Goal: Information Seeking & Learning: Learn about a topic

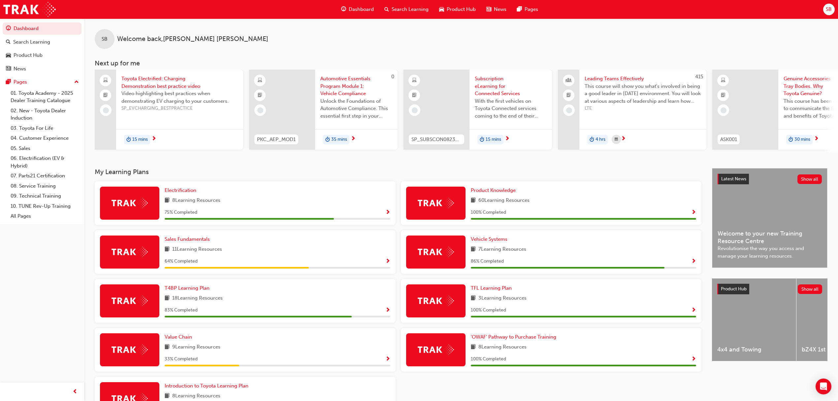
drag, startPoint x: 399, startPoint y: 8, endPoint x: 392, endPoint y: 1, distance: 9.3
click at [399, 8] on span "Search Learning" at bounding box center [410, 10] width 37 height 8
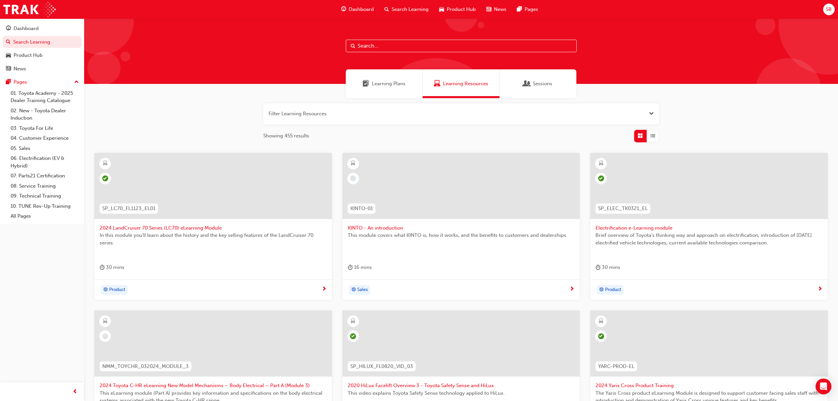
click at [420, 49] on input "text" at bounding box center [461, 46] width 231 height 13
paste input "ACL_ELEARNING"
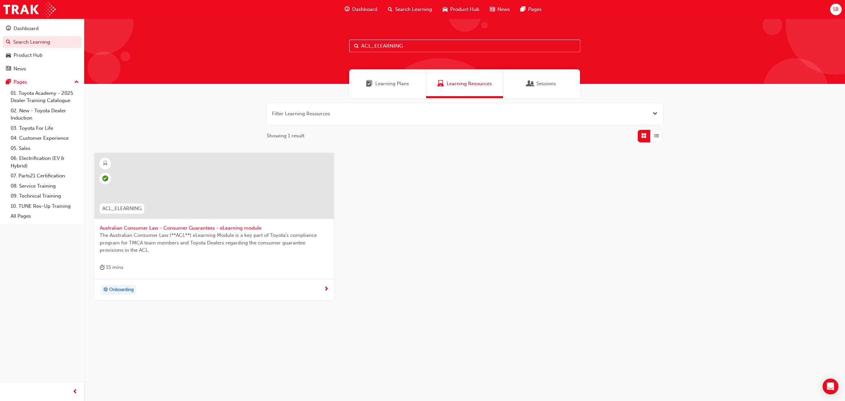
type input "ACL_ELEARNING"
click at [410, 11] on span "Search Learning" at bounding box center [413, 10] width 37 height 8
click at [43, 31] on div "Dashboard" at bounding box center [42, 28] width 72 height 8
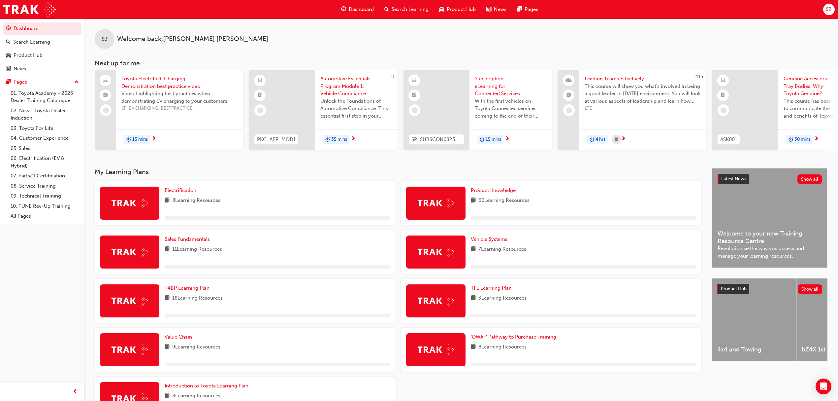
click at [399, 9] on span "Search Learning" at bounding box center [410, 10] width 37 height 8
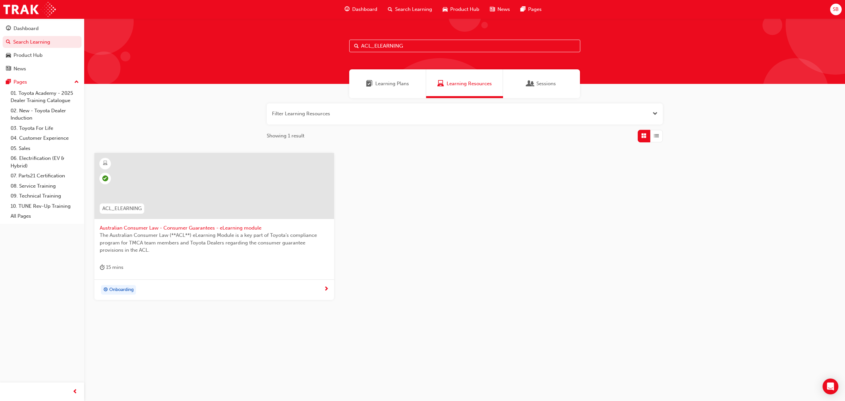
click at [125, 240] on span "The Australian Consumer Law (**ACL**) eLearning Module is a key part of Toyota’…" at bounding box center [214, 242] width 229 height 22
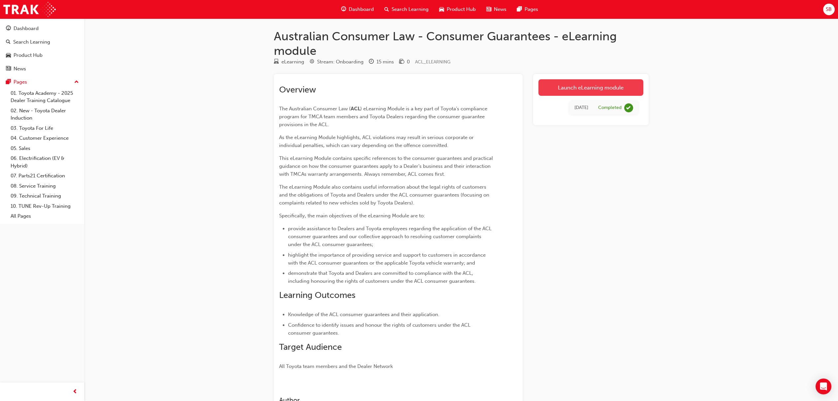
click at [593, 92] on link "Launch eLearning module" at bounding box center [591, 87] width 105 height 17
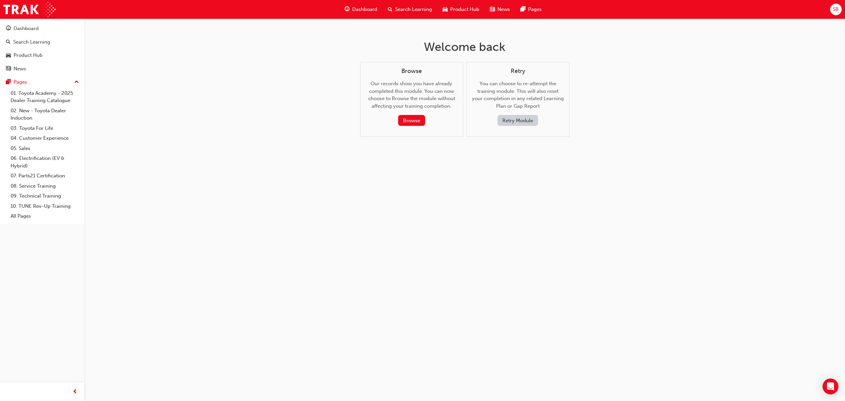
click at [519, 119] on button "Retry Module" at bounding box center [517, 120] width 41 height 11
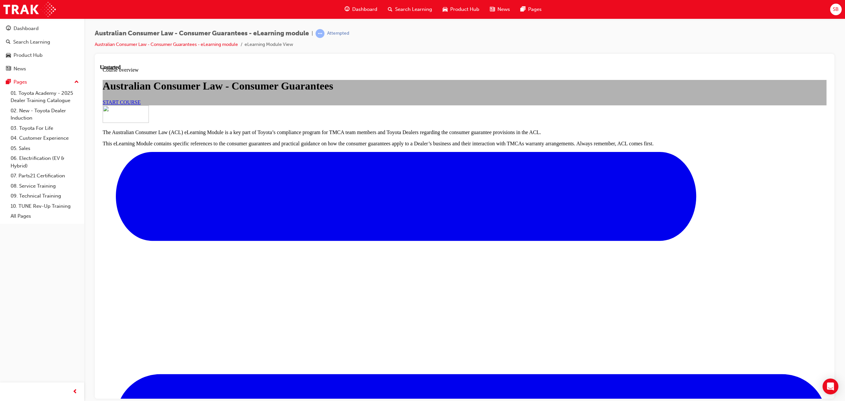
click at [141, 105] on span "START COURSE" at bounding box center [122, 102] width 38 height 6
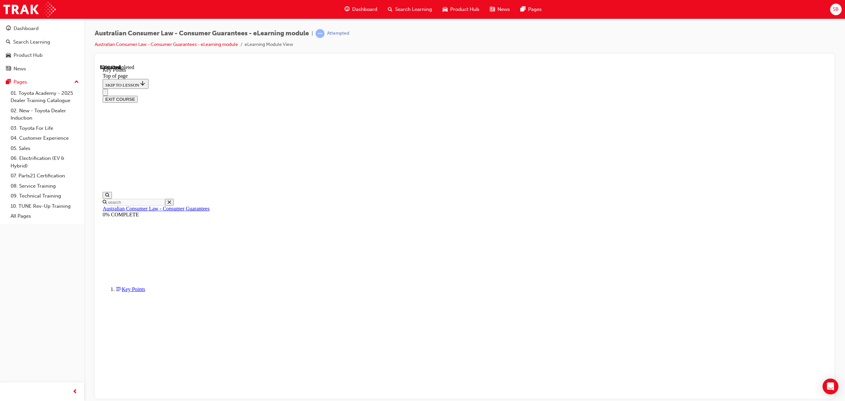
scroll to position [20, 0]
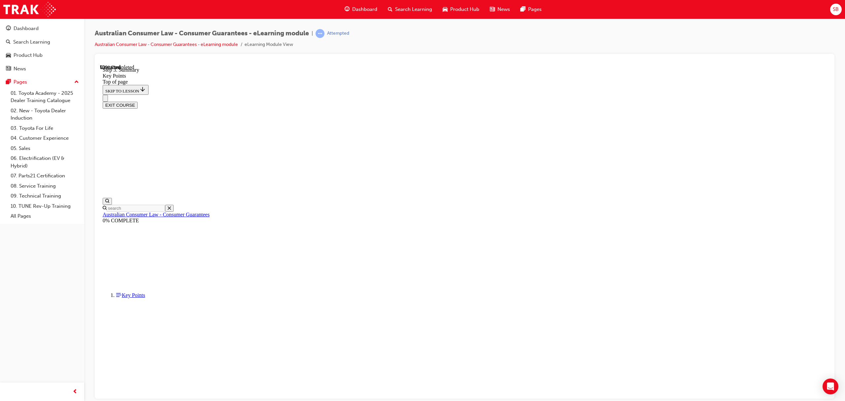
scroll to position [950, 0]
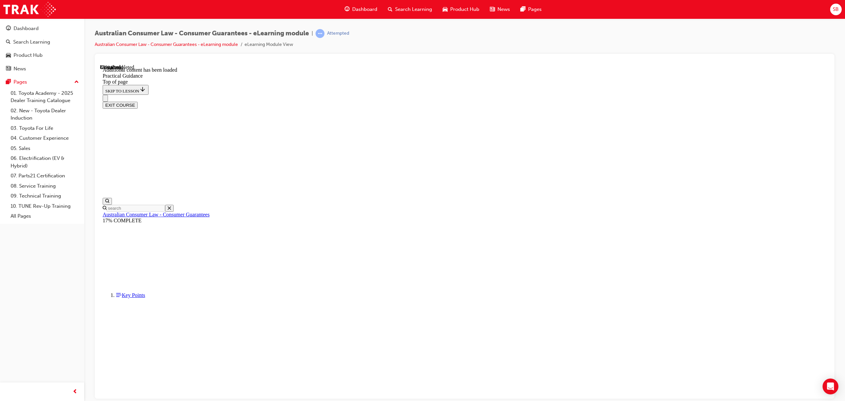
scroll to position [1556, 0]
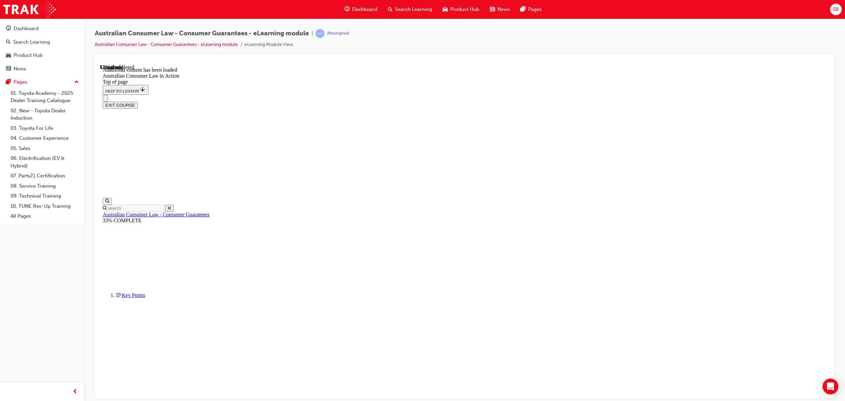
scroll to position [278, 0]
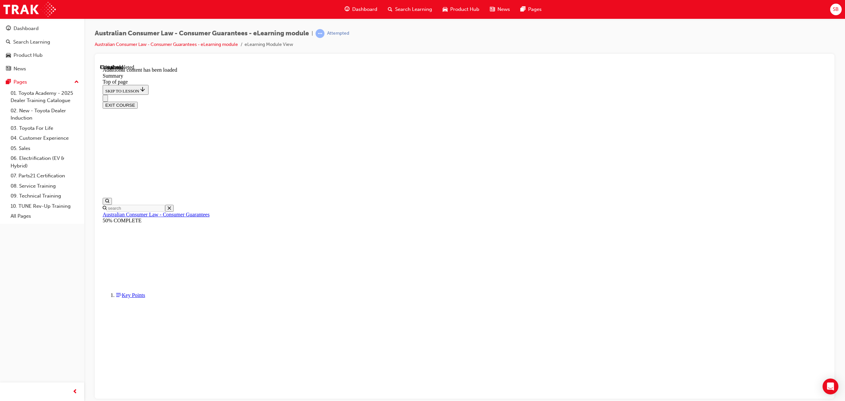
scroll to position [464, 0]
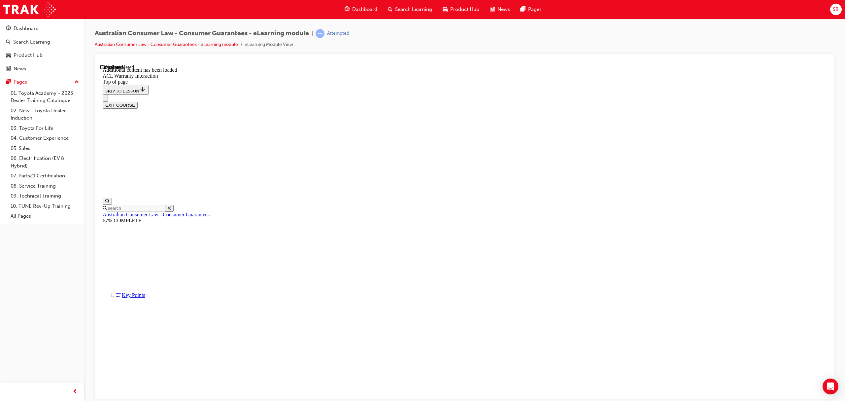
drag, startPoint x: 387, startPoint y: 303, endPoint x: 387, endPoint y: 308, distance: 5.0
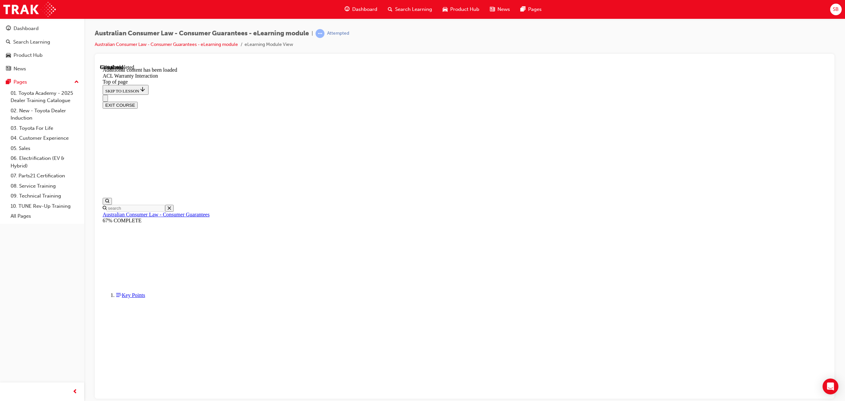
scroll to position [302, 0]
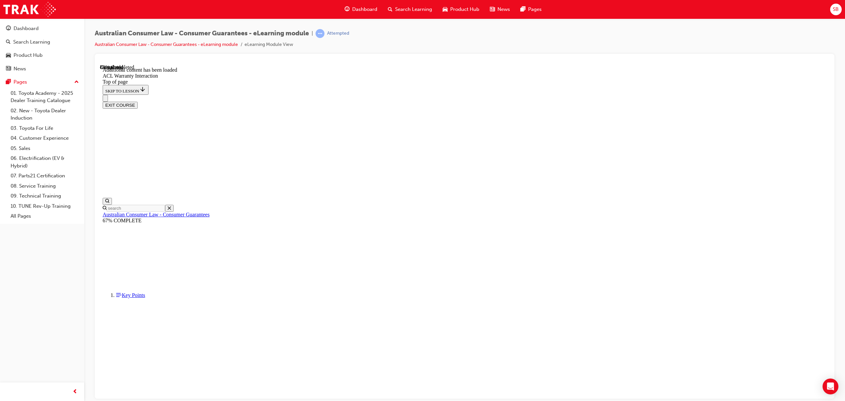
scroll to position [655, 0]
click at [792, 101] on div "EXIT COURSE" at bounding box center [465, 104] width 724 height 7
click at [138, 101] on button "EXIT COURSE" at bounding box center [120, 104] width 35 height 7
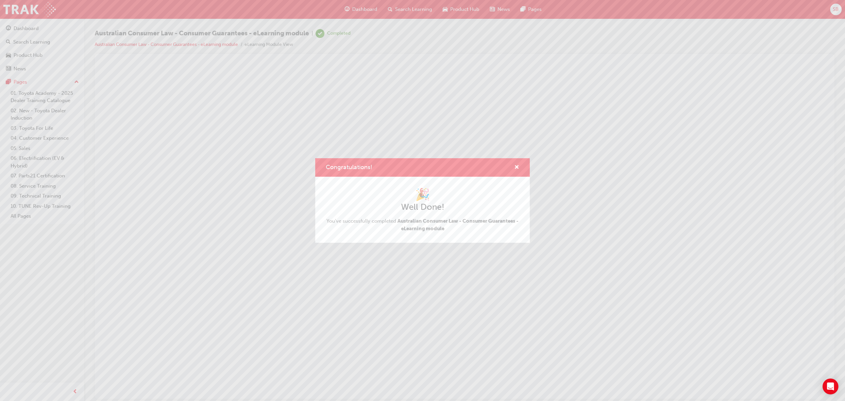
scroll to position [0, 0]
click at [520, 163] on div "Congratulations!" at bounding box center [422, 167] width 215 height 19
click at [518, 165] on span "cross-icon" at bounding box center [516, 168] width 5 height 6
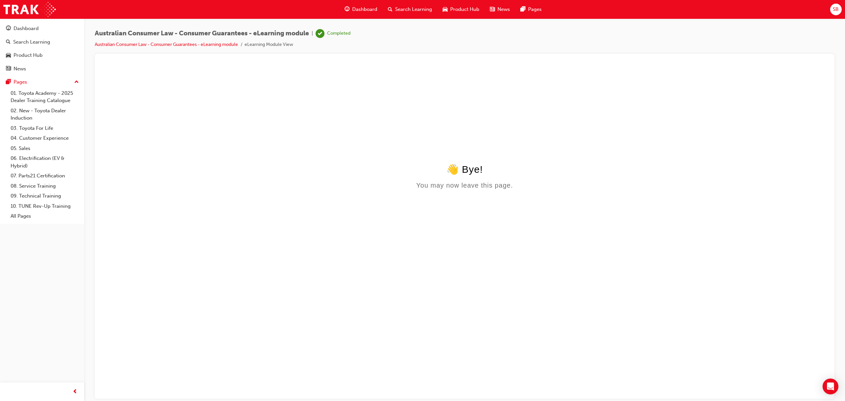
click at [406, 8] on span "Search Learning" at bounding box center [413, 10] width 37 height 8
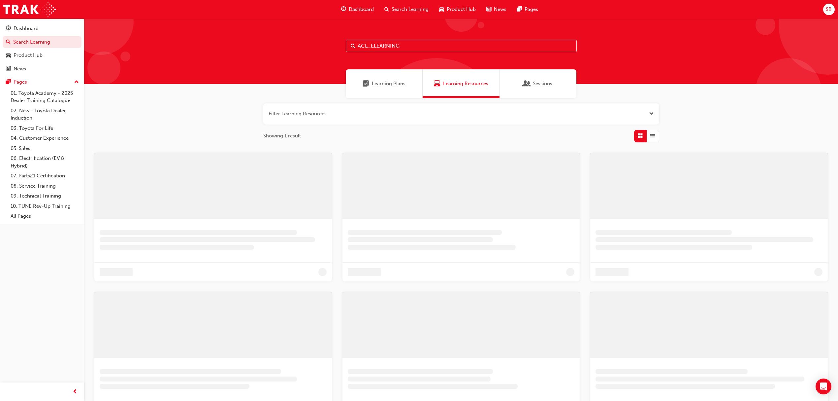
click at [422, 50] on input "ACL_ELEARNING" at bounding box center [461, 46] width 231 height 13
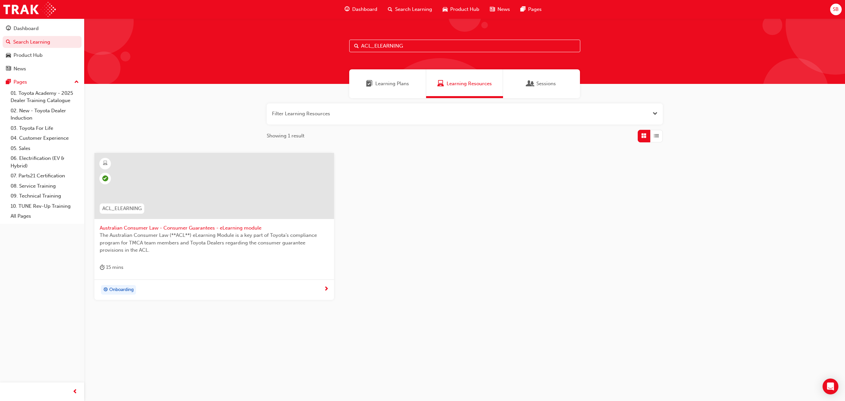
click at [422, 50] on input "ACL_ELEARNING" at bounding box center [464, 46] width 231 height 13
paste input "SALES"
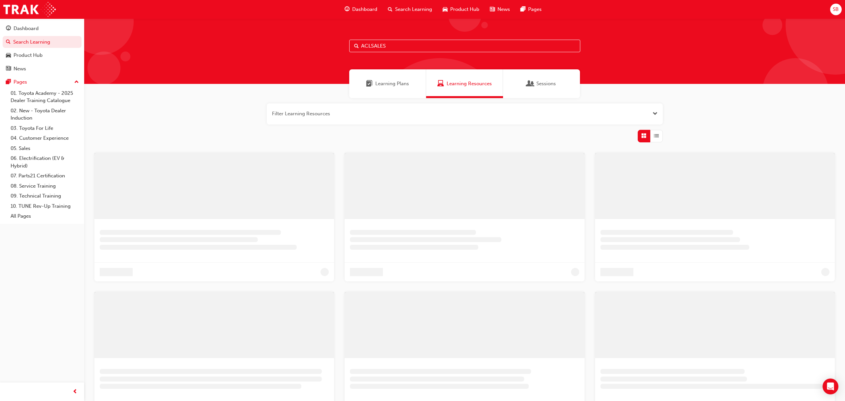
type input "ACLSALES"
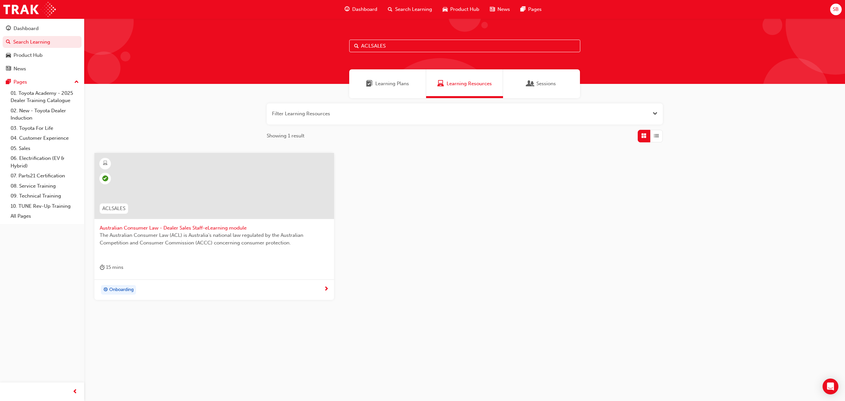
click at [139, 239] on span "The Australian Consumer Law (ACL) is Australia's national law regulated by the …" at bounding box center [214, 238] width 229 height 15
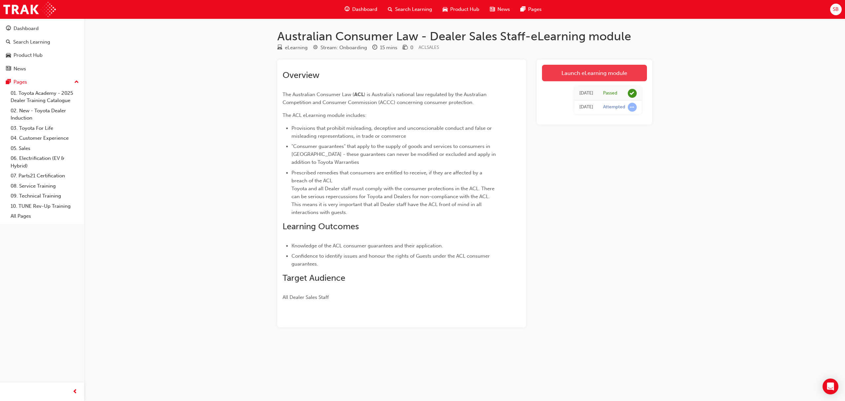
click at [584, 69] on link "Launch eLearning module" at bounding box center [594, 73] width 105 height 17
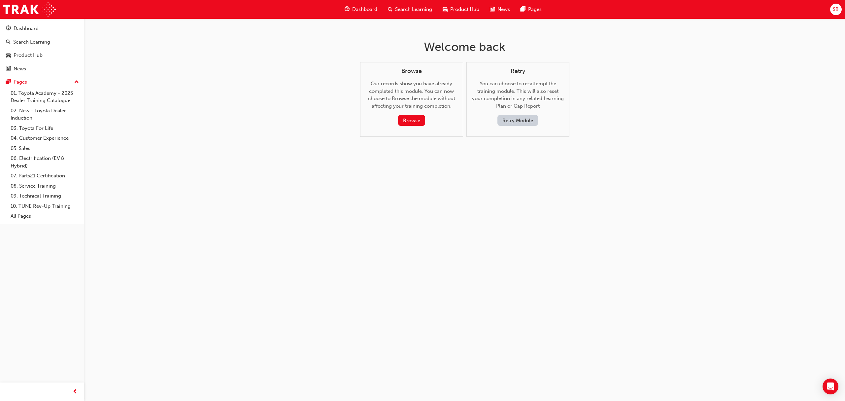
click at [516, 121] on button "Retry Module" at bounding box center [517, 120] width 41 height 11
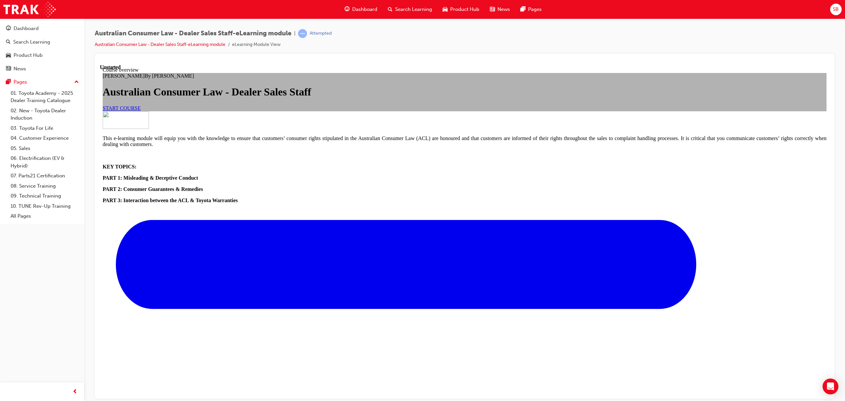
click at [141, 111] on span "START COURSE" at bounding box center [122, 108] width 38 height 6
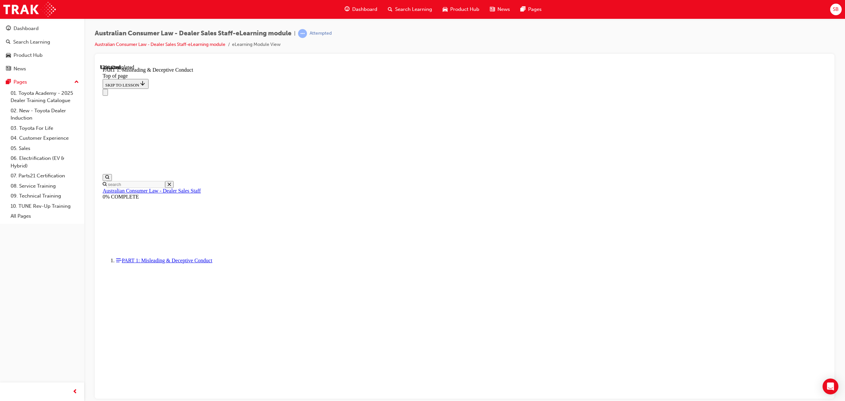
scroll to position [394, 0]
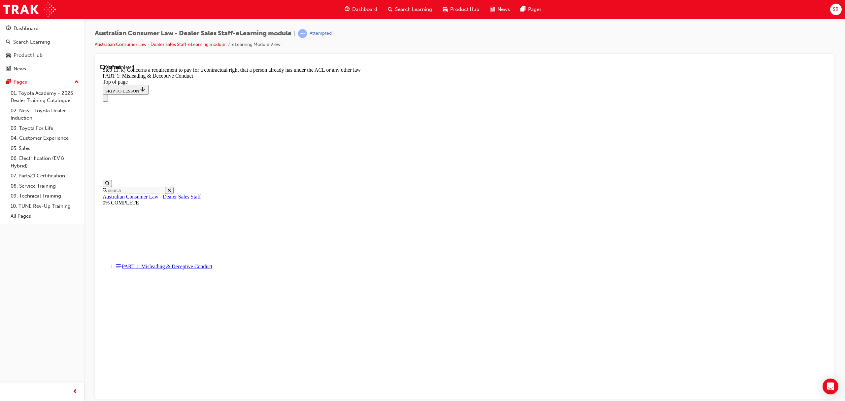
scroll to position [676, 0]
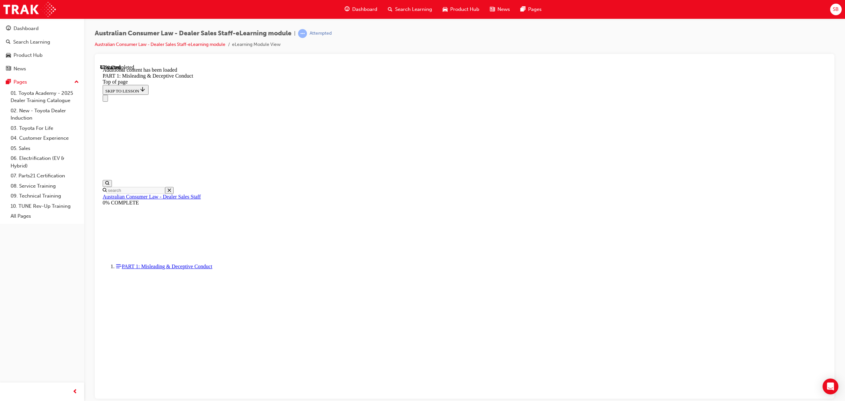
scroll to position [925, 0]
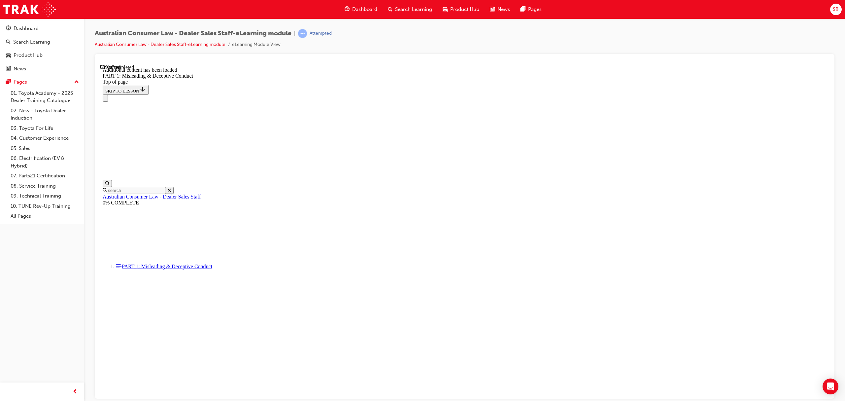
scroll to position [1251, 0]
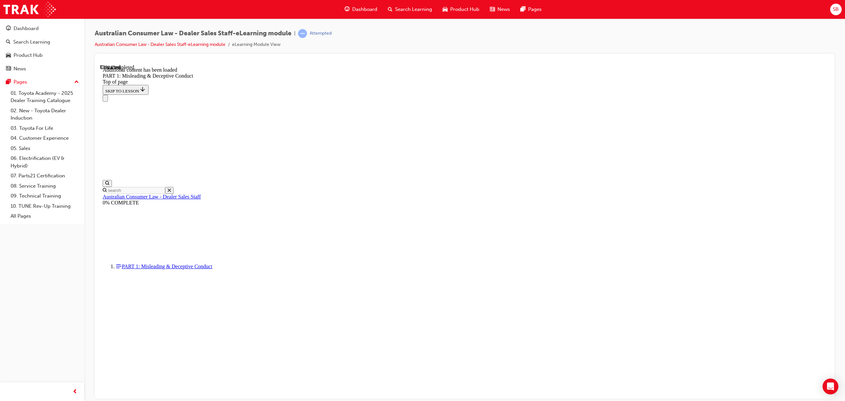
scroll to position [1537, 0]
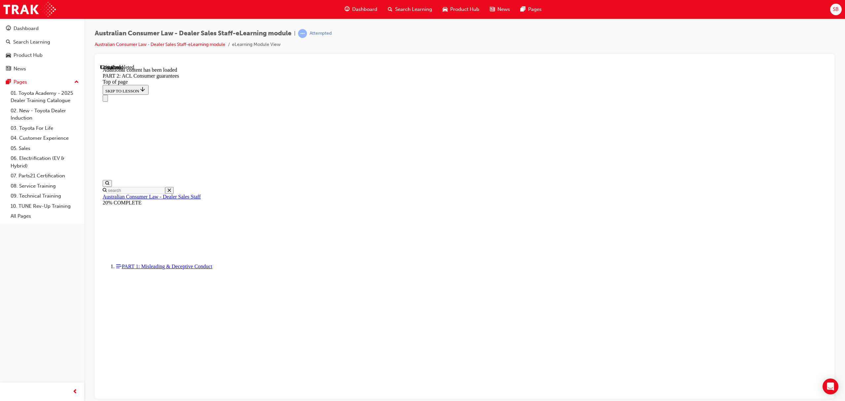
scroll to position [1163, 0]
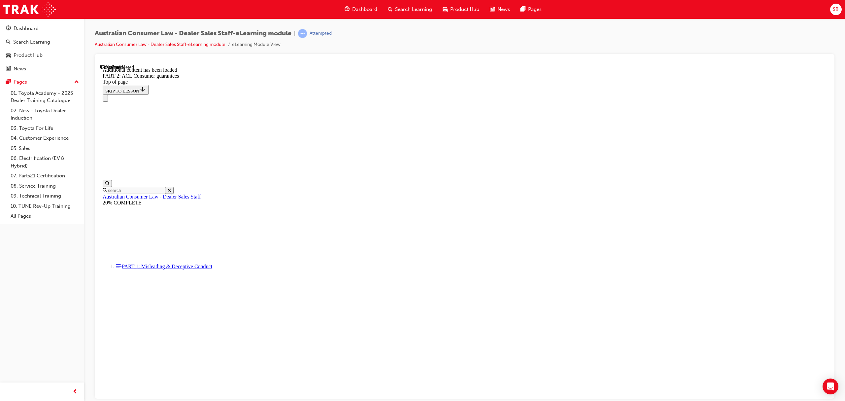
scroll to position [1569, 0]
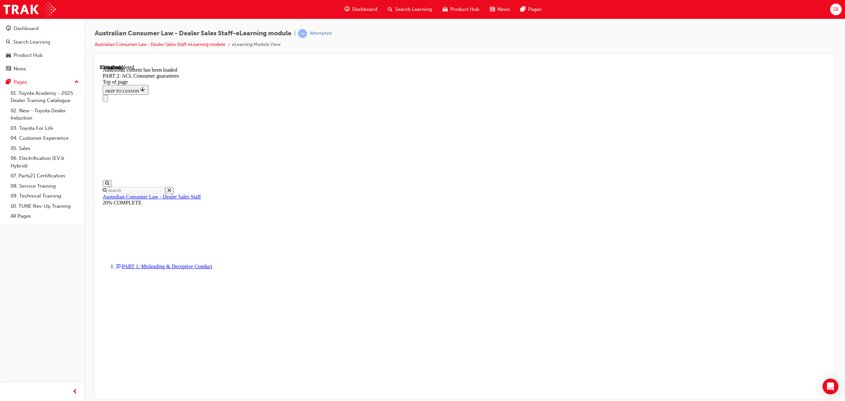
scroll to position [1857, 0]
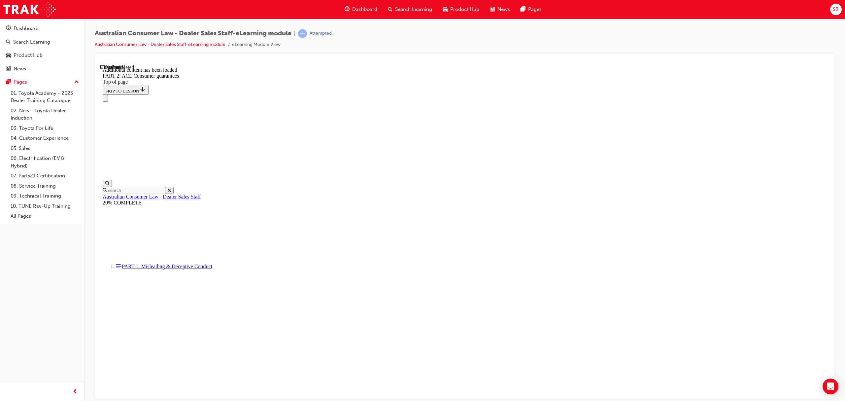
scroll to position [2753, 0]
drag, startPoint x: 527, startPoint y: 359, endPoint x: 525, endPoint y: 370, distance: 11.1
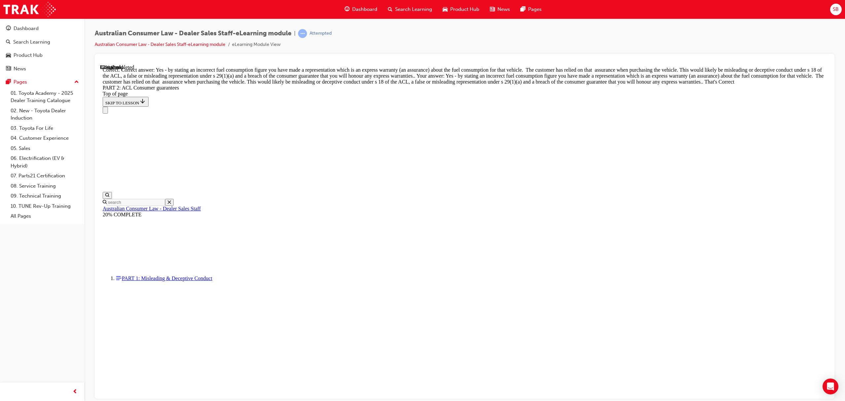
scroll to position [2887, 0]
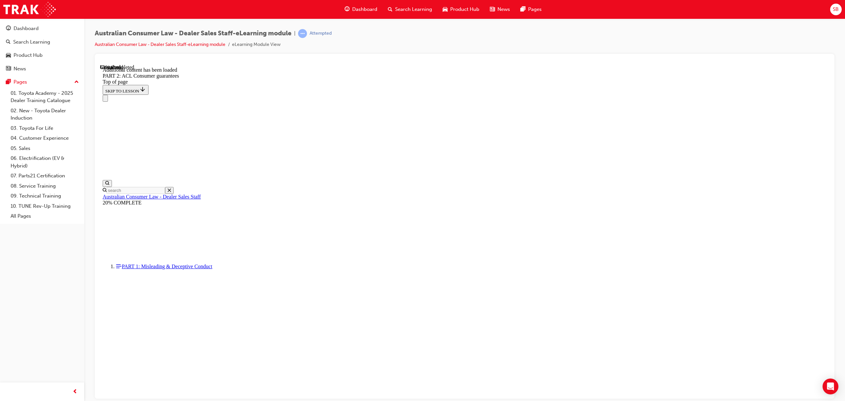
scroll to position [4031, 0]
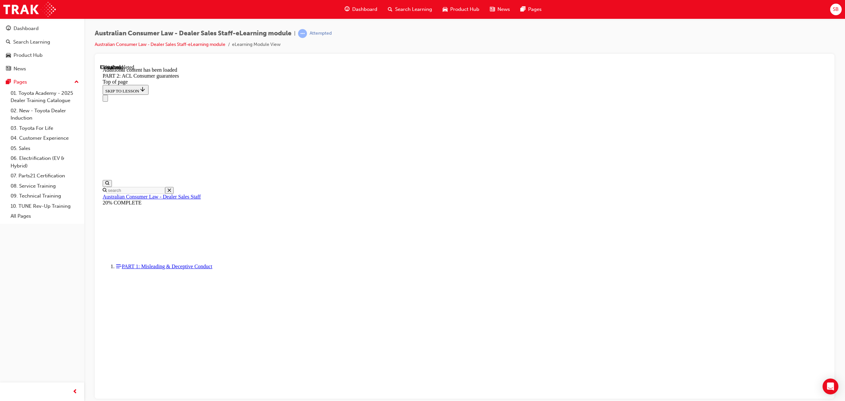
scroll to position [5506, 0]
drag, startPoint x: 529, startPoint y: 182, endPoint x: 604, endPoint y: 177, distance: 74.8
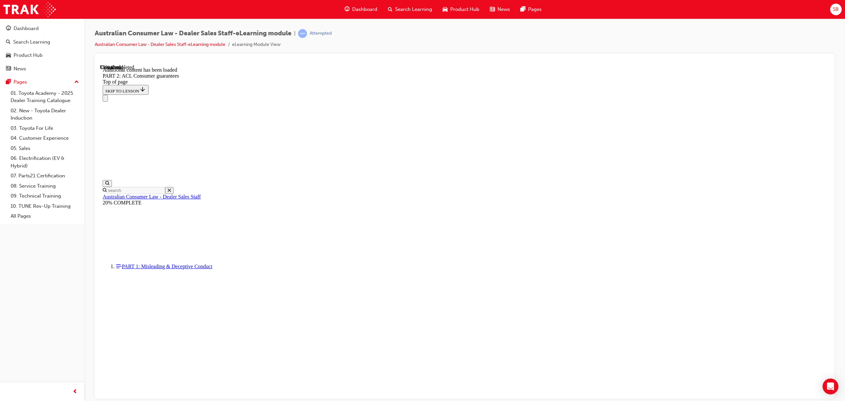
drag, startPoint x: 538, startPoint y: 250, endPoint x: 531, endPoint y: 249, distance: 6.3
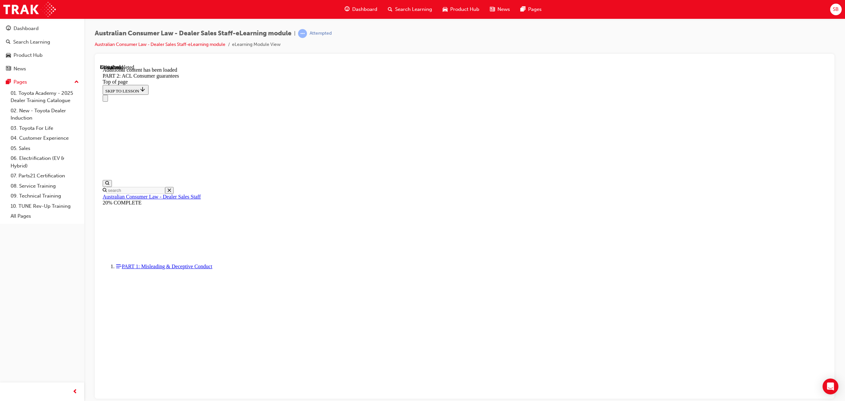
scroll to position [6469, 0]
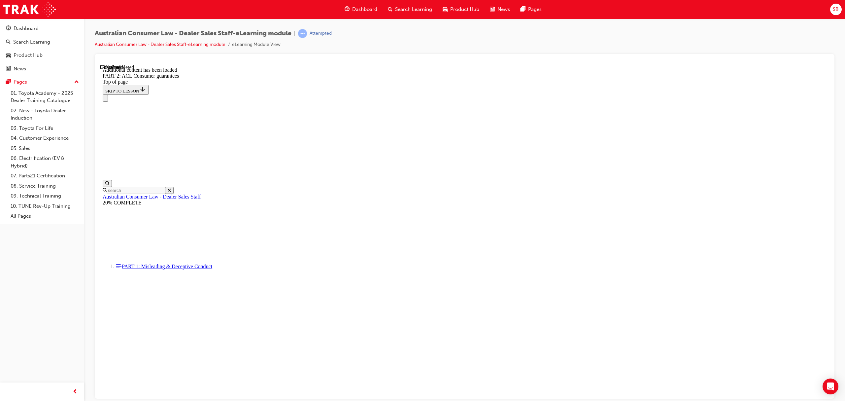
scroll to position [7143, 0]
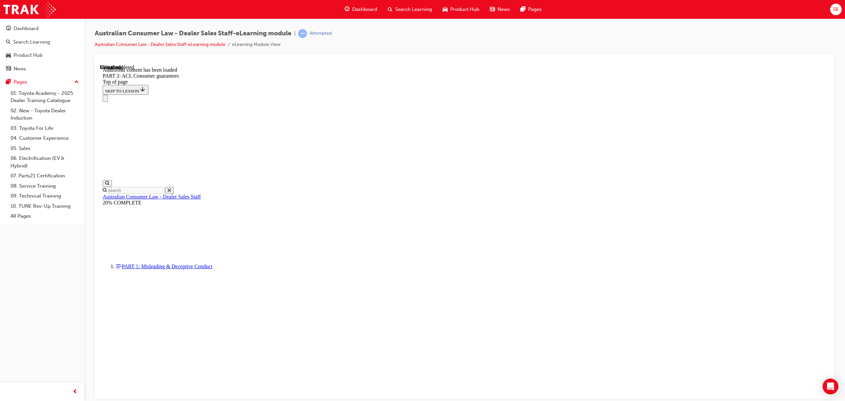
scroll to position [7794, 0]
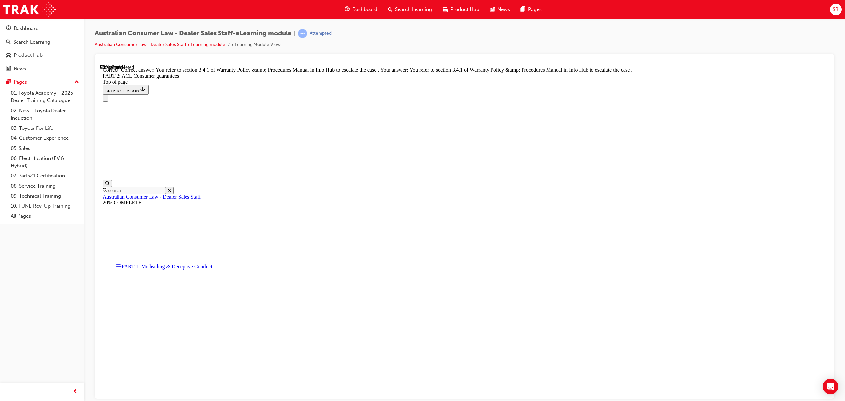
scroll to position [8197, 0]
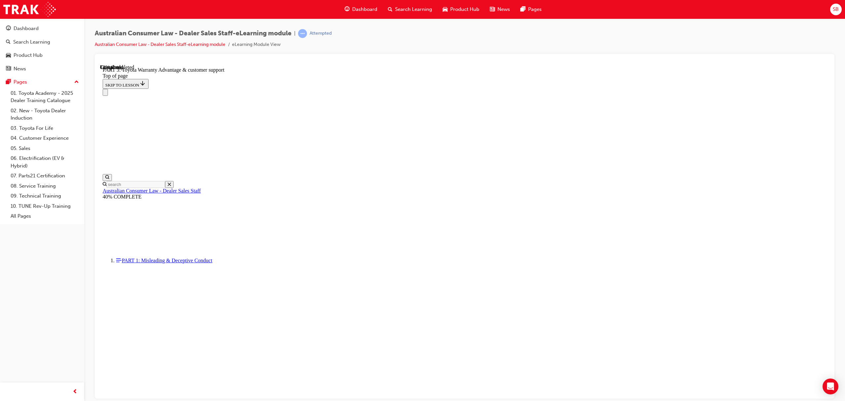
scroll to position [384, 0]
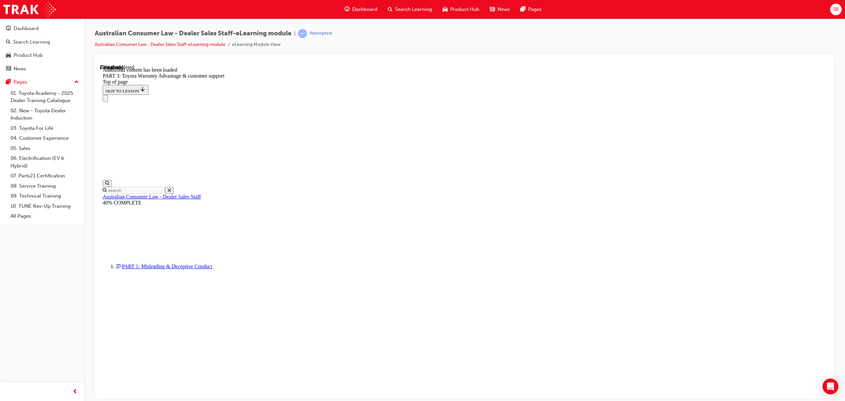
scroll to position [729, 0]
drag, startPoint x: 502, startPoint y: 260, endPoint x: 499, endPoint y: 264, distance: 4.8
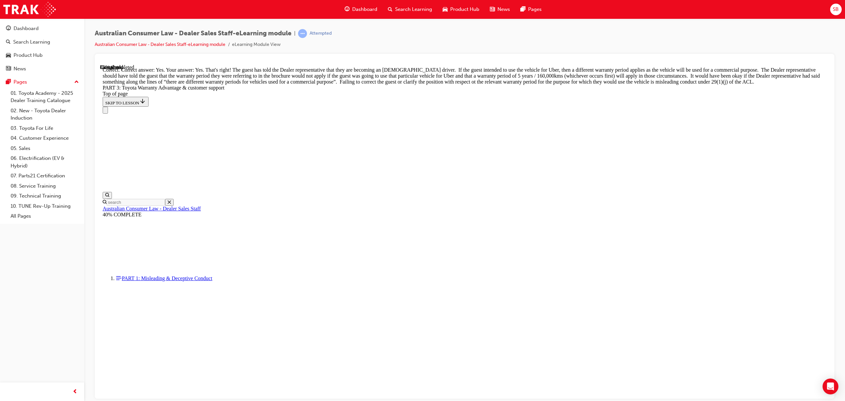
scroll to position [899, 0]
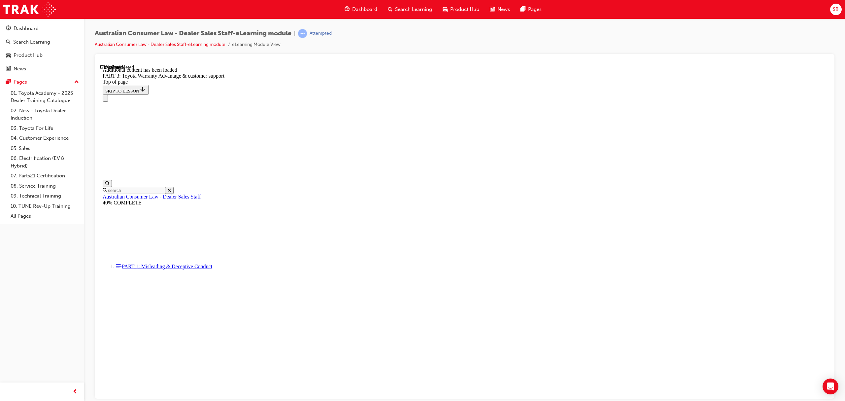
scroll to position [1725, 0]
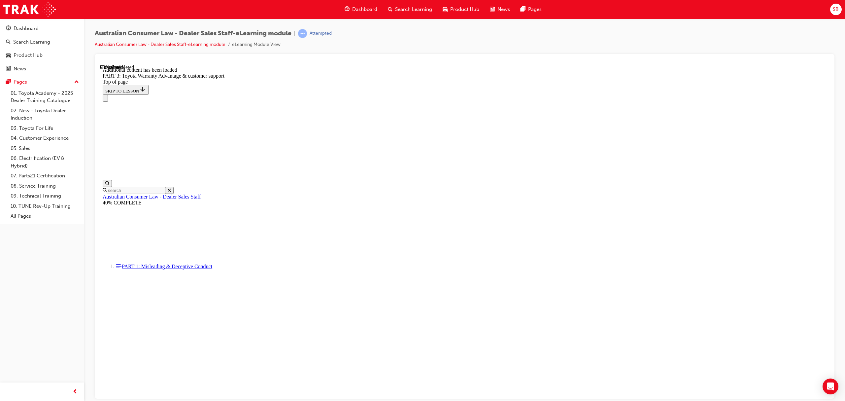
scroll to position [2001, 0]
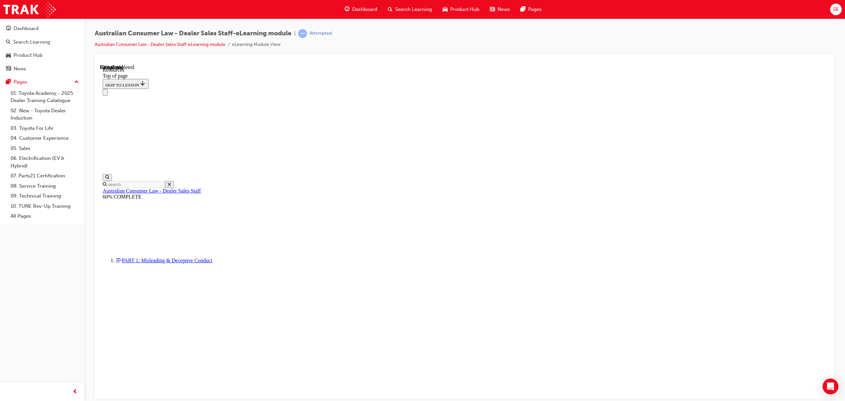
scroll to position [238, 0]
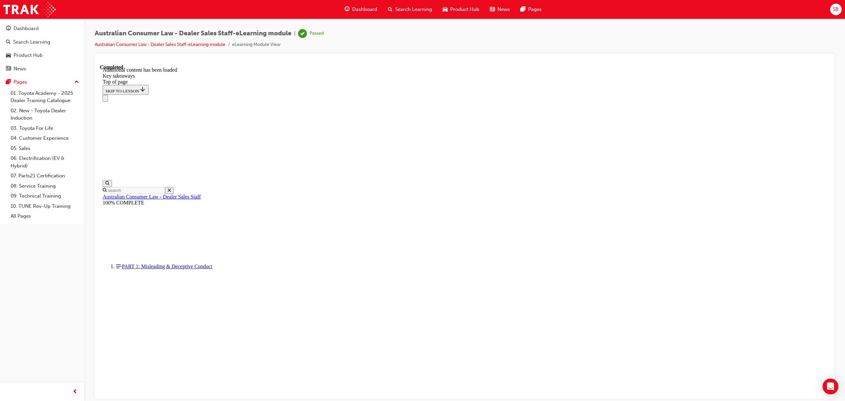
scroll to position [52, 0]
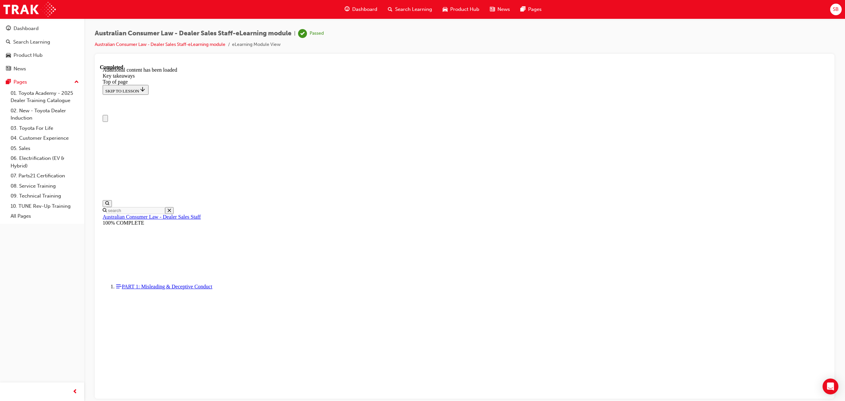
scroll to position [0, 0]
drag, startPoint x: 461, startPoint y: 148, endPoint x: 440, endPoint y: 11, distance: 139.2
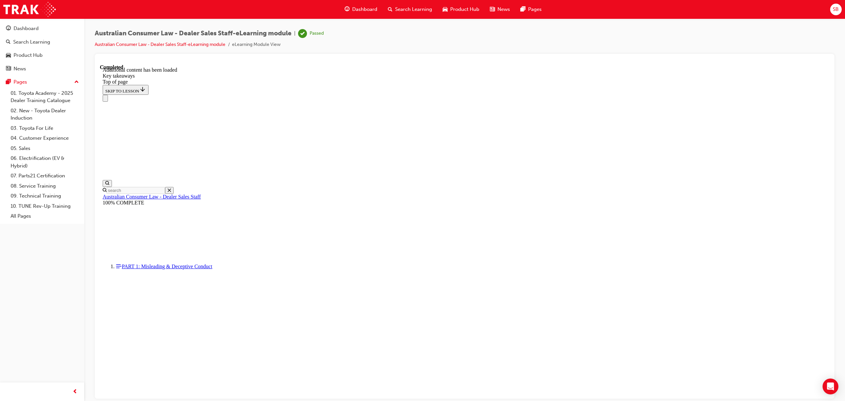
drag, startPoint x: 580, startPoint y: 121, endPoint x: 491, endPoint y: 275, distance: 177.4
drag, startPoint x: 492, startPoint y: 309, endPoint x: 487, endPoint y: 347, distance: 37.9
drag, startPoint x: 270, startPoint y: 173, endPoint x: 269, endPoint y: 317, distance: 143.9
